Goal: Information Seeking & Learning: Learn about a topic

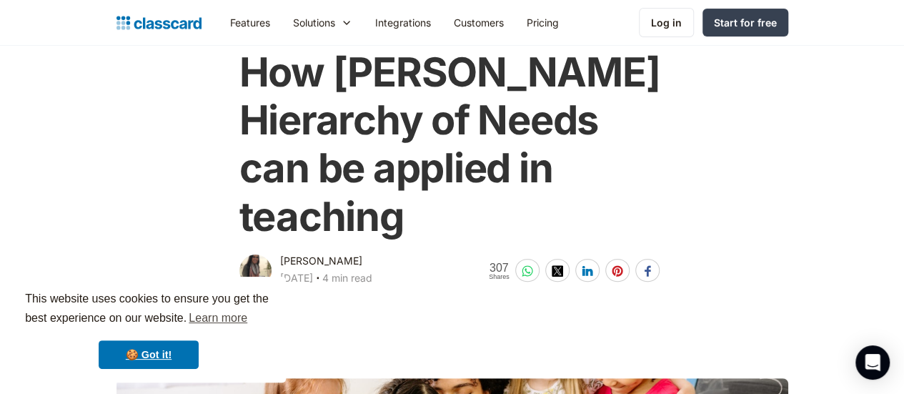
scroll to position [82, 0]
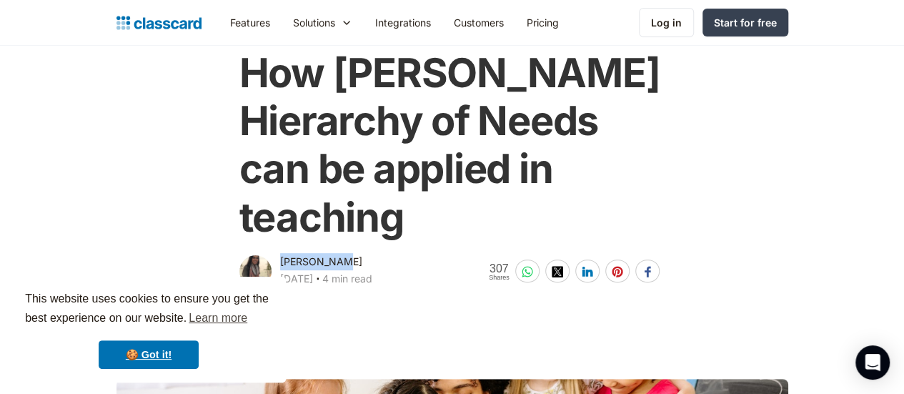
drag, startPoint x: 331, startPoint y: 210, endPoint x: 269, endPoint y: 211, distance: 62.1
click at [269, 253] on div "[PERSON_NAME] [DATE] ‧ 4 min read" at bounding box center [305, 271] width 133 height 37
copy div "[PERSON_NAME]"
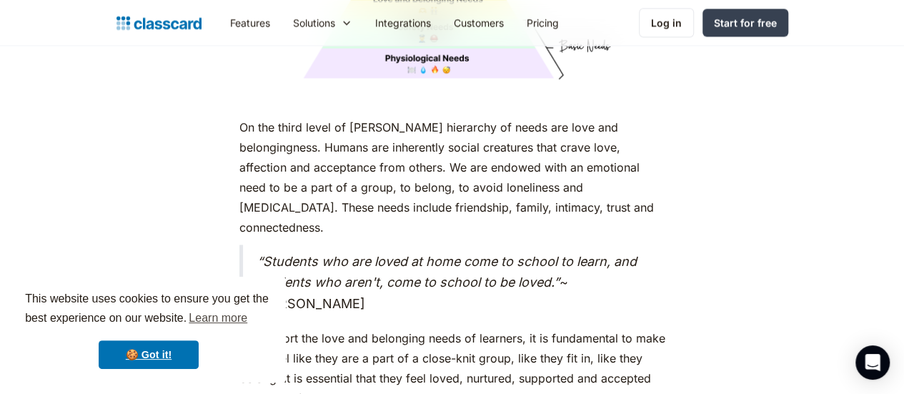
scroll to position [3775, 0]
click at [417, 254] on em "“Students who are loved at home come to school to learn, and students who aren'…" at bounding box center [446, 272] width 379 height 36
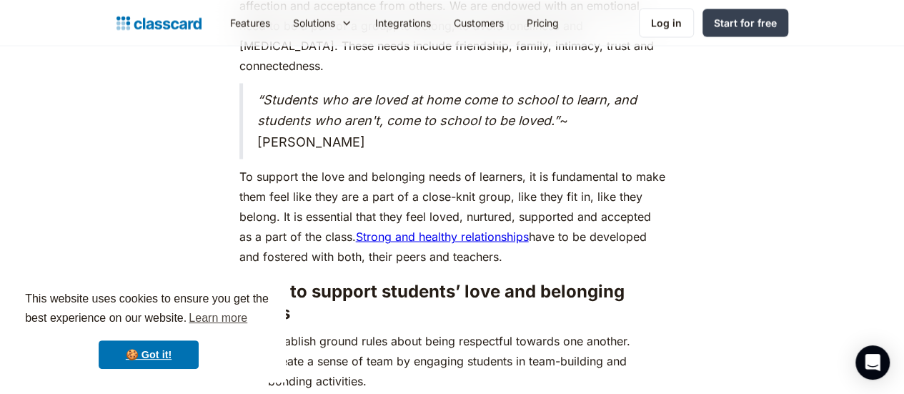
scroll to position [3948, 0]
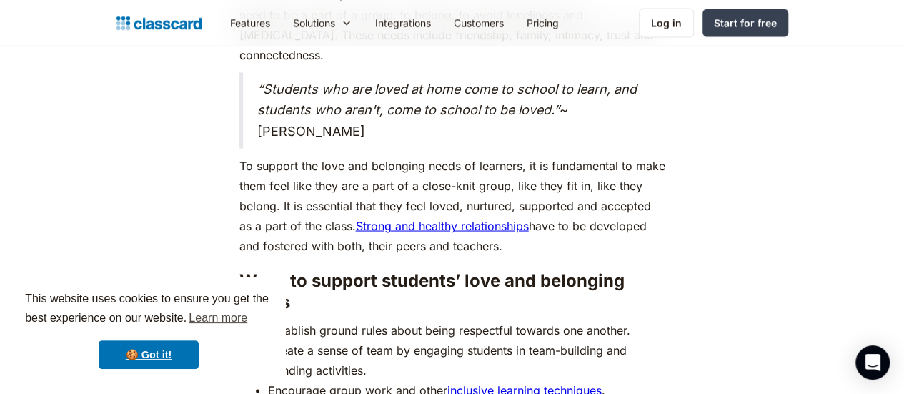
drag, startPoint x: 230, startPoint y: 105, endPoint x: 282, endPoint y: 159, distance: 75.3
click at [282, 159] on p "To support the love and belonging needs of learners, it is fundamental to make …" at bounding box center [452, 205] width 426 height 100
click at [259, 155] on p "To support the love and belonging needs of learners, it is fundamental to make …" at bounding box center [452, 205] width 426 height 100
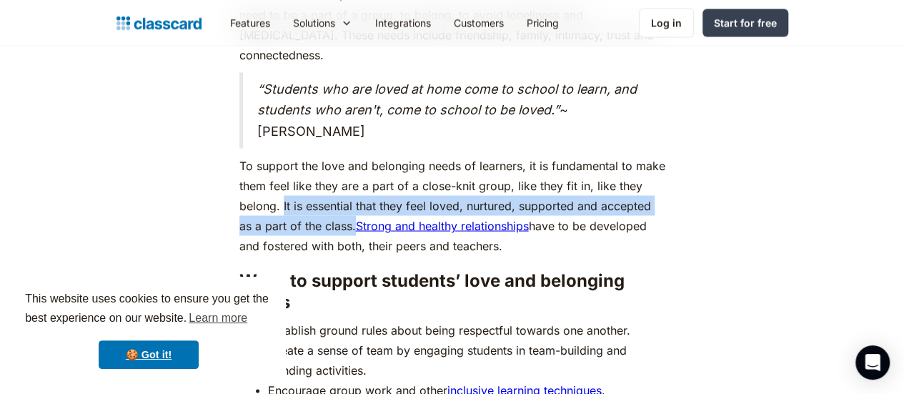
drag, startPoint x: 226, startPoint y: 142, endPoint x: 279, endPoint y: 164, distance: 57.7
copy p "It is essential that they feel loved, nurtured, supported and accepted as a par…"
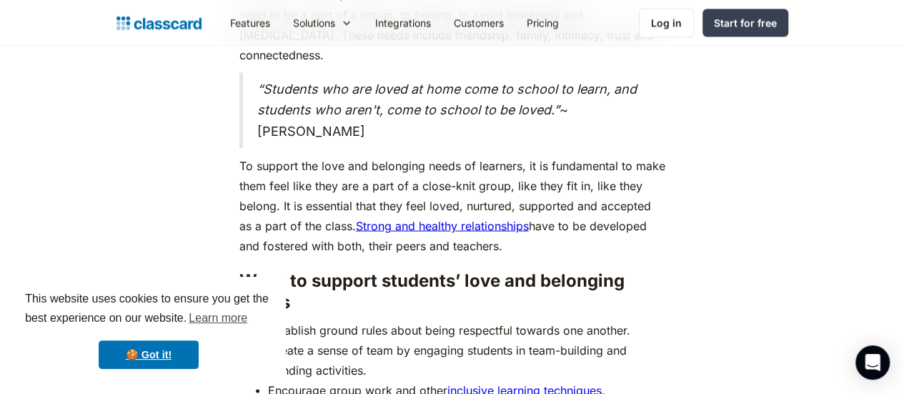
click at [239, 155] on p "To support the love and belonging needs of learners, it is fundamental to make …" at bounding box center [452, 205] width 426 height 100
drag, startPoint x: 231, startPoint y: 104, endPoint x: 284, endPoint y: 164, distance: 80.0
click at [284, 164] on p "To support the love and belonging needs of learners, it is fundamental to make …" at bounding box center [452, 205] width 426 height 100
copy p "To support the love and belonging needs of learners, it is fundamental to make …"
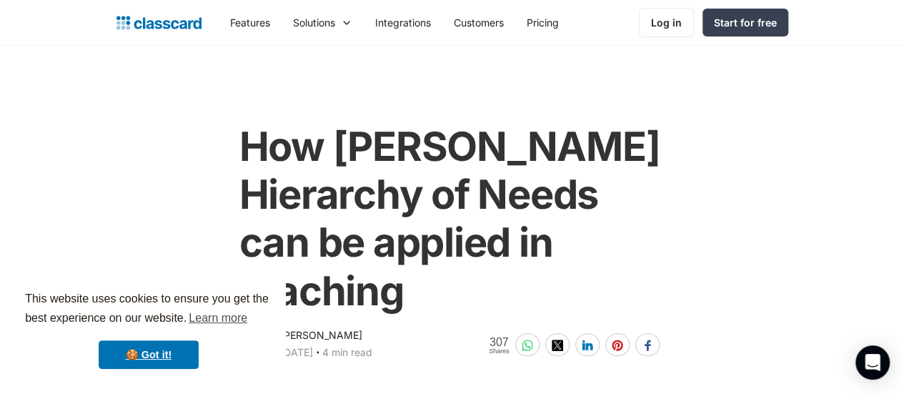
scroll to position [159, 0]
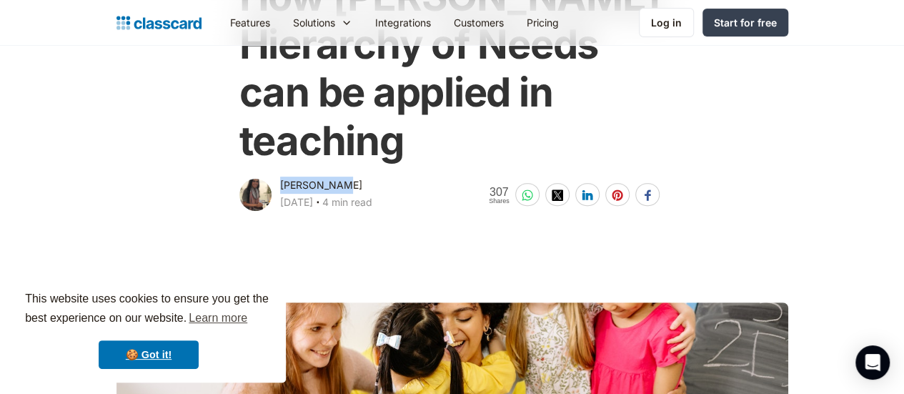
drag, startPoint x: 337, startPoint y: 133, endPoint x: 270, endPoint y: 136, distance: 67.2
click at [280, 176] on div "[PERSON_NAME] [DATE] ‧ 4 min read" at bounding box center [326, 194] width 92 height 37
click at [280, 176] on div "[PERSON_NAME]" at bounding box center [321, 184] width 82 height 17
drag, startPoint x: 270, startPoint y: 136, endPoint x: 329, endPoint y: 153, distance: 61.0
click at [329, 176] on div "[PERSON_NAME] [DATE] ‧ 4 min read" at bounding box center [326, 194] width 92 height 37
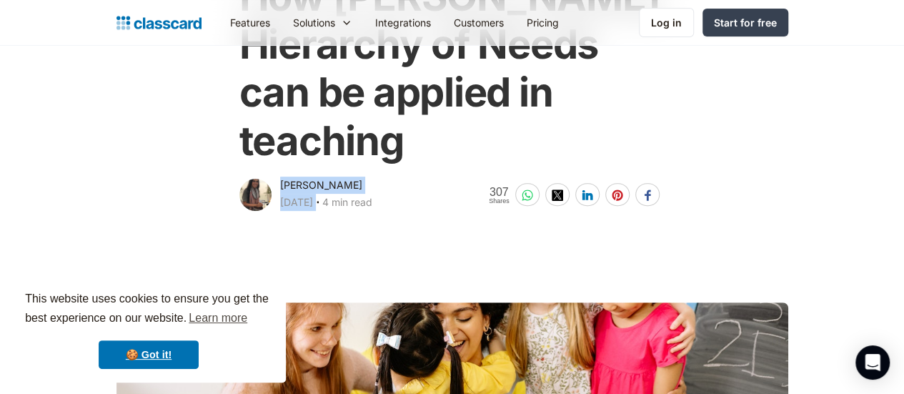
copy div "[PERSON_NAME] [DATE]"
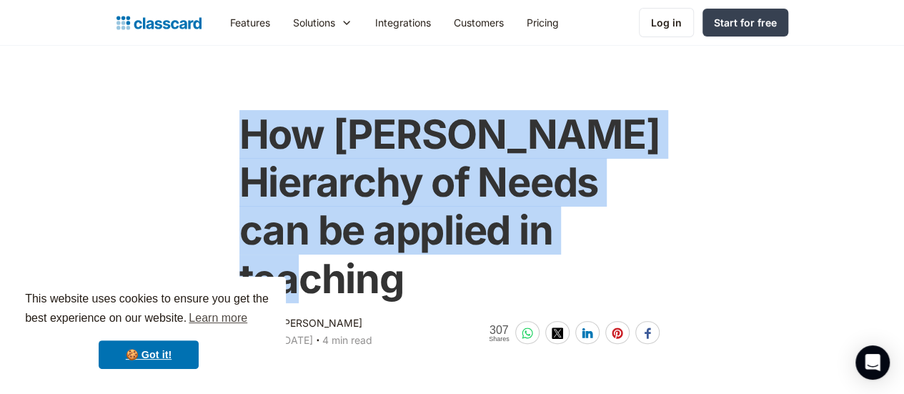
drag, startPoint x: 651, startPoint y: 233, endPoint x: 227, endPoint y: 139, distance: 434.5
click at [235, 139] on div "How [PERSON_NAME] Hierarchy of Needs can be applied in teaching [PERSON_NAME] […" at bounding box center [452, 223] width 434 height 255
copy h1 "How [PERSON_NAME] Hierarchy of Needs can be applied in teaching"
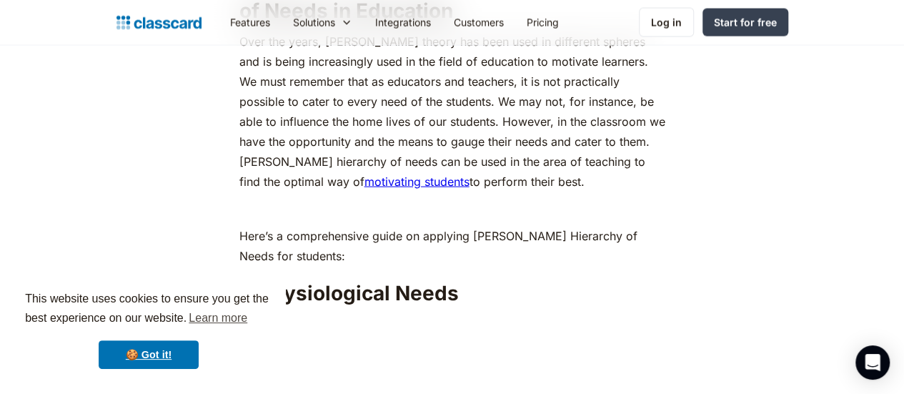
scroll to position [1541, 0]
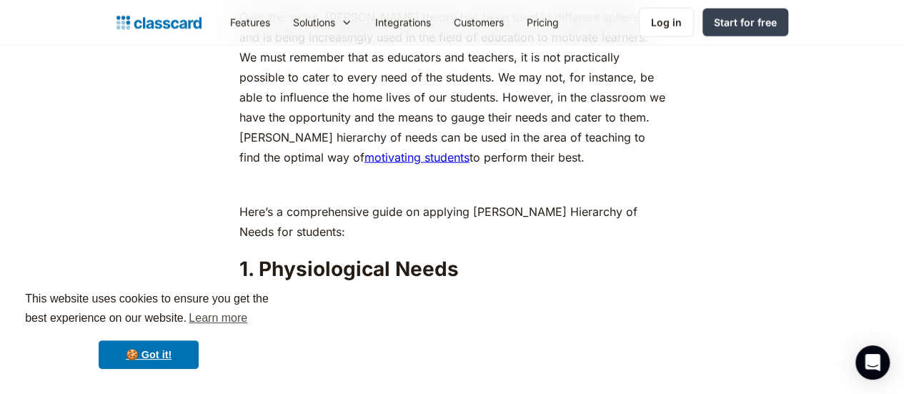
click at [312, 256] on h2 "1. Physiological Needs" at bounding box center [452, 269] width 426 height 26
copy h2 "Physiological"
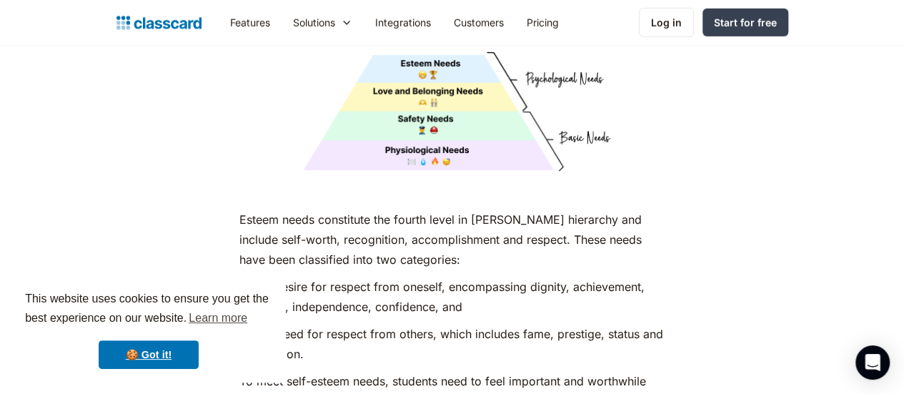
scroll to position [4889, 0]
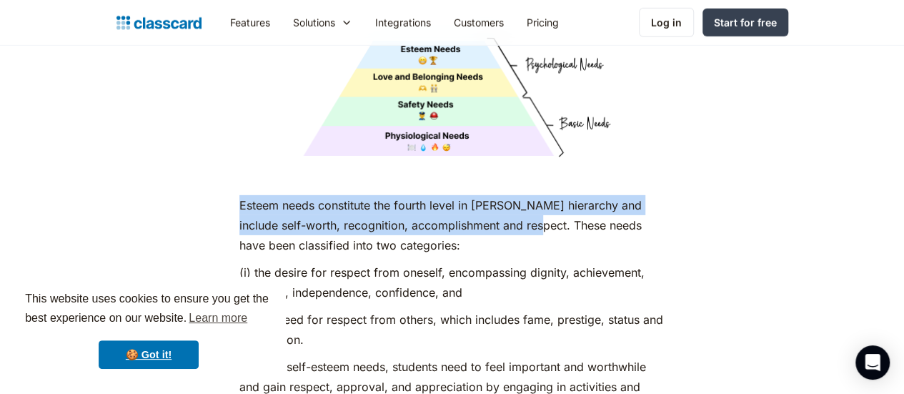
drag, startPoint x: 229, startPoint y: 145, endPoint x: 494, endPoint y: 166, distance: 266.5
click at [494, 195] on p "Esteem needs constitute the fourth level in [PERSON_NAME] hierarchy and include…" at bounding box center [452, 225] width 426 height 60
copy p "Esteem needs constitute the fourth level in [PERSON_NAME] hierarchy and include…"
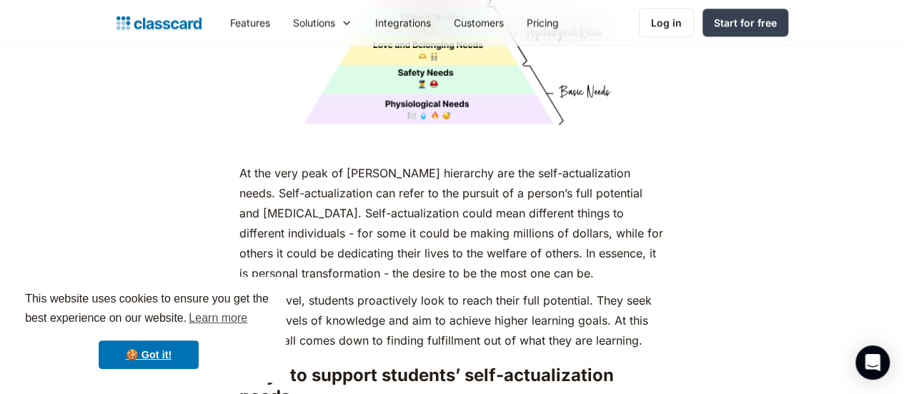
scroll to position [6131, 0]
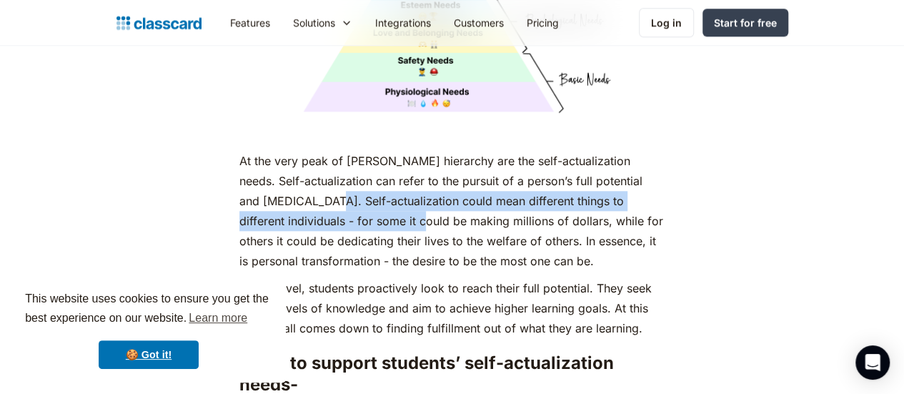
drag, startPoint x: 272, startPoint y: 165, endPoint x: 300, endPoint y: 188, distance: 36.0
click at [300, 188] on p "At the very peak of [PERSON_NAME] hierarchy are the self-actualization needs. S…" at bounding box center [452, 211] width 426 height 120
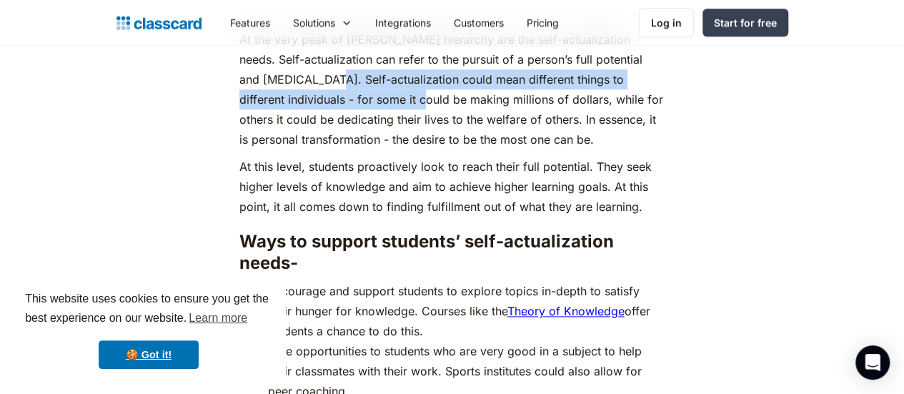
scroll to position [6252, 0]
drag, startPoint x: 229, startPoint y: 132, endPoint x: 609, endPoint y: 176, distance: 382.5
click at [609, 176] on p "At this level, students proactively look to reach their full potential. They se…" at bounding box center [452, 187] width 426 height 60
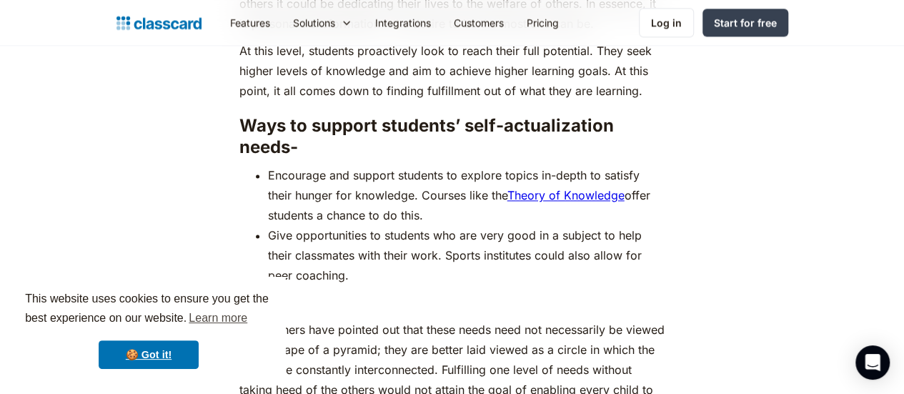
scroll to position [6368, 0]
copy p "At this level, students proactively look to reach their full potential. They se…"
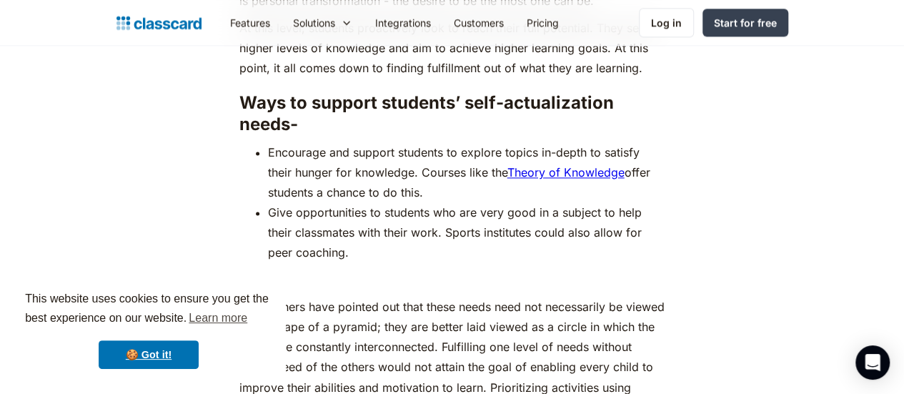
scroll to position [6401, 0]
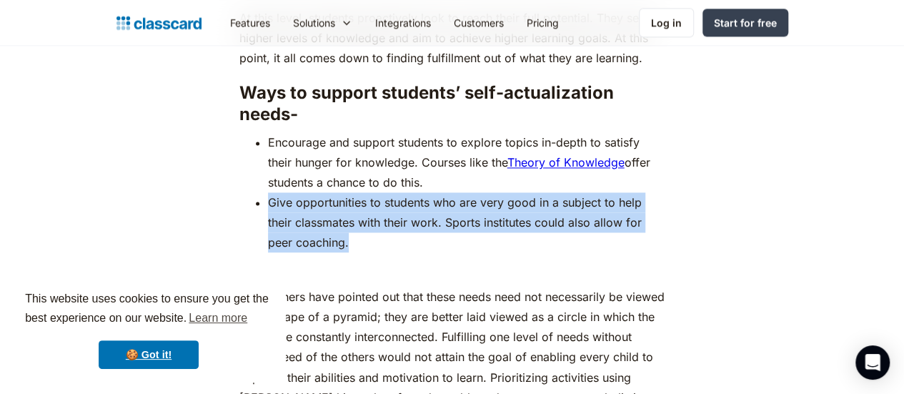
drag, startPoint x: 257, startPoint y: 146, endPoint x: 331, endPoint y: 180, distance: 81.8
click at [331, 180] on ul "Encourage and support students to explore topics in-depth to satisfy their hung…" at bounding box center [452, 192] width 426 height 120
click at [331, 192] on li "Give opportunities to students who are very good in a subject to help their cla…" at bounding box center [466, 222] width 397 height 60
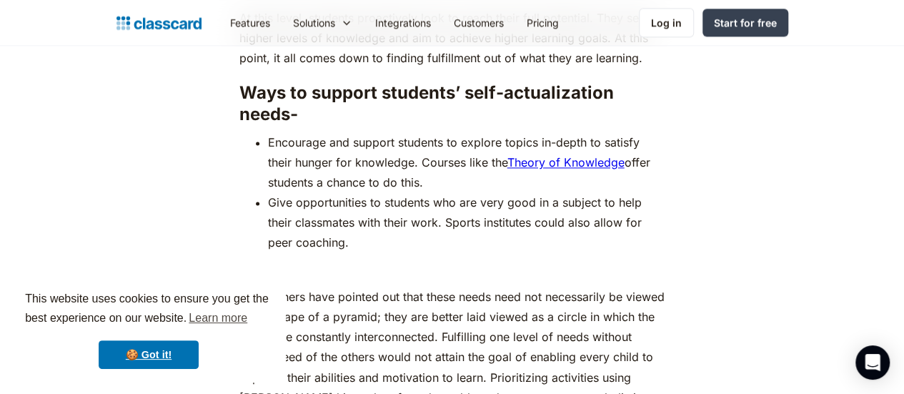
click at [331, 192] on li "Give opportunities to students who are very good in a subject to help their cla…" at bounding box center [466, 222] width 397 height 60
click at [329, 192] on li "Give opportunities to students who are very good in a subject to help their cla…" at bounding box center [466, 222] width 397 height 60
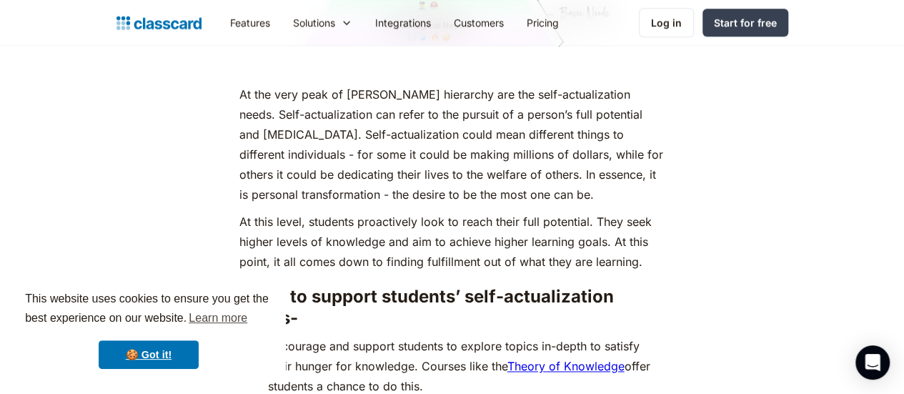
scroll to position [6181, 0]
